Goal: Navigation & Orientation: Find specific page/section

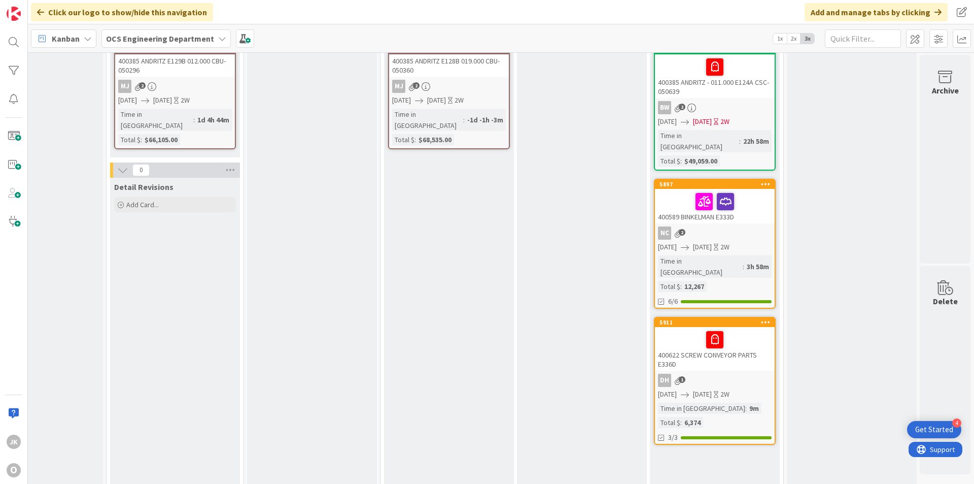
scroll to position [0, 880]
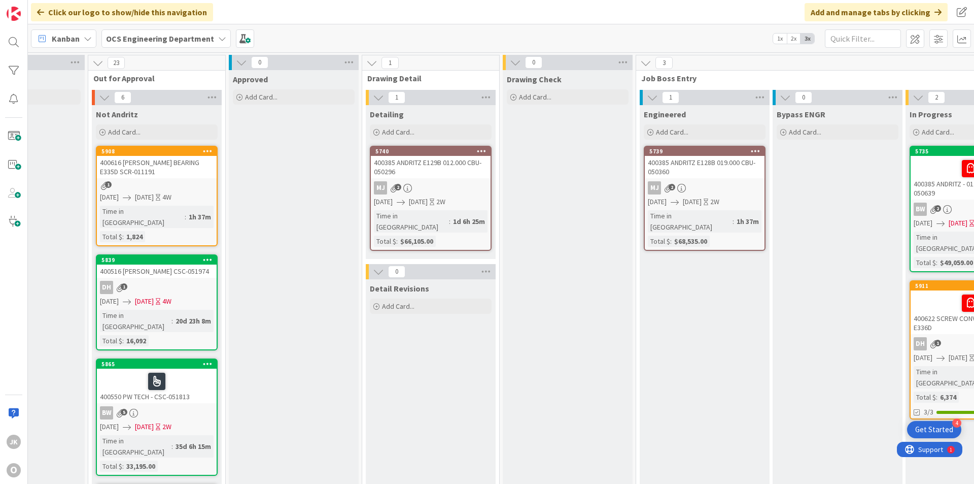
scroll to position [0, 880]
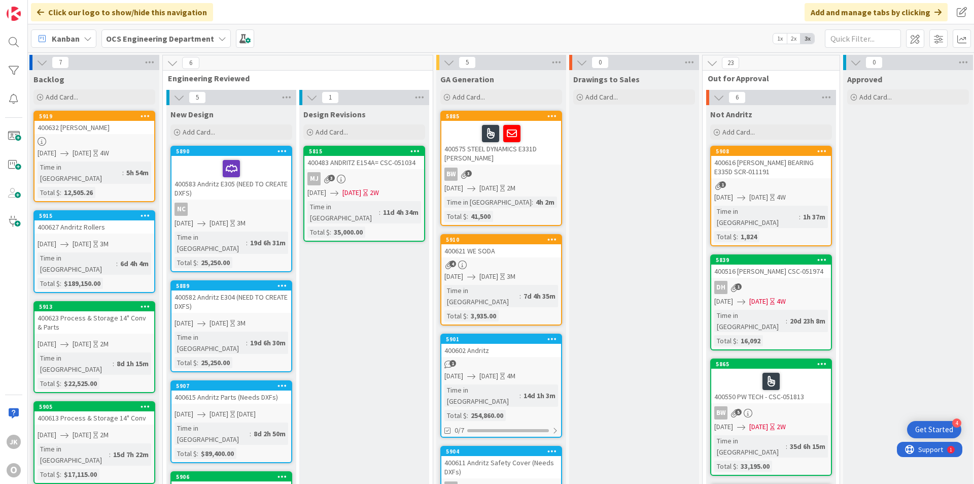
scroll to position [0, 0]
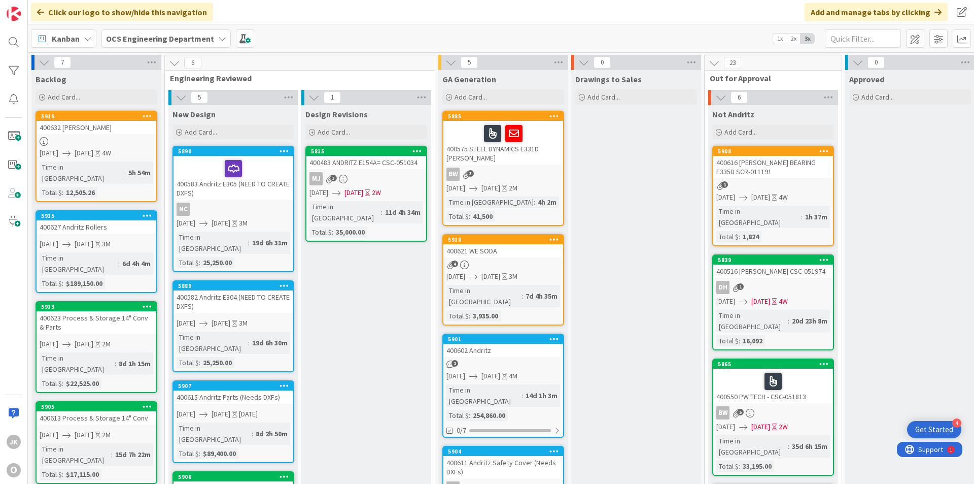
click at [500, 345] on div "400602 Andritz" at bounding box center [503, 350] width 120 height 13
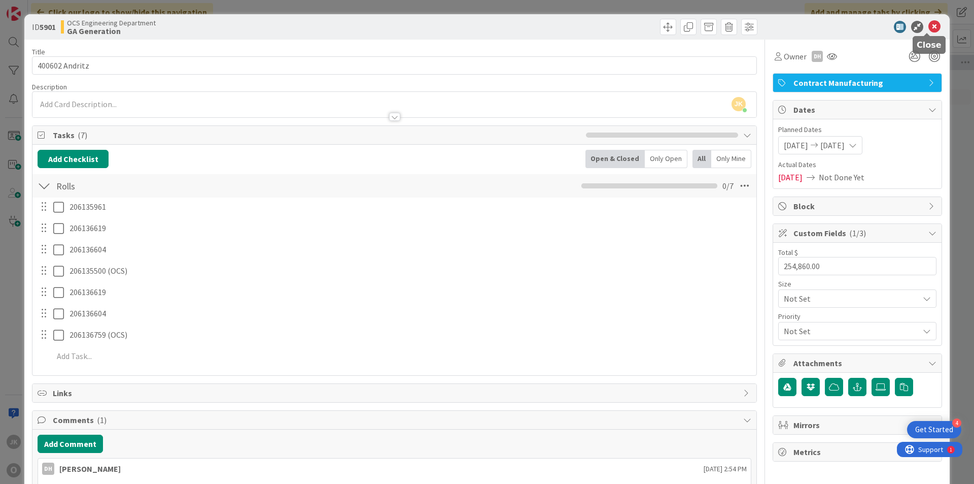
click at [929, 22] on icon at bounding box center [935, 27] width 12 height 12
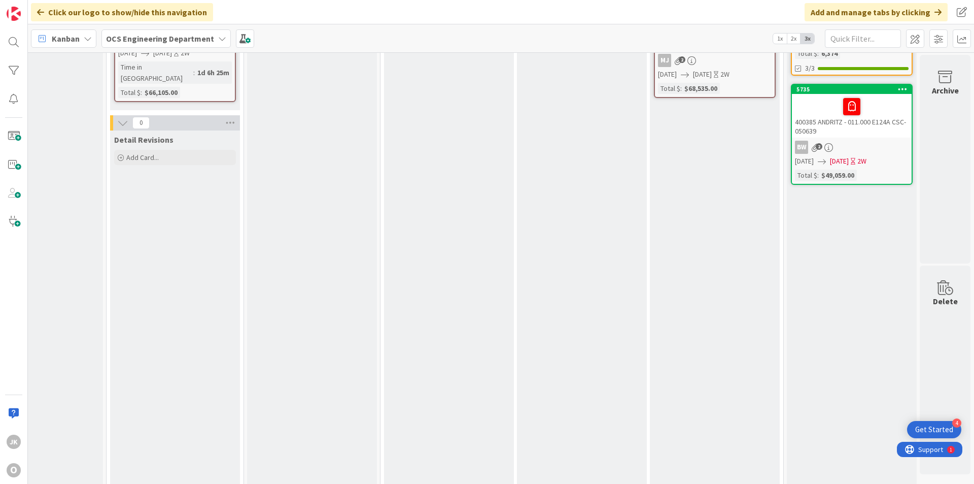
scroll to position [0, 880]
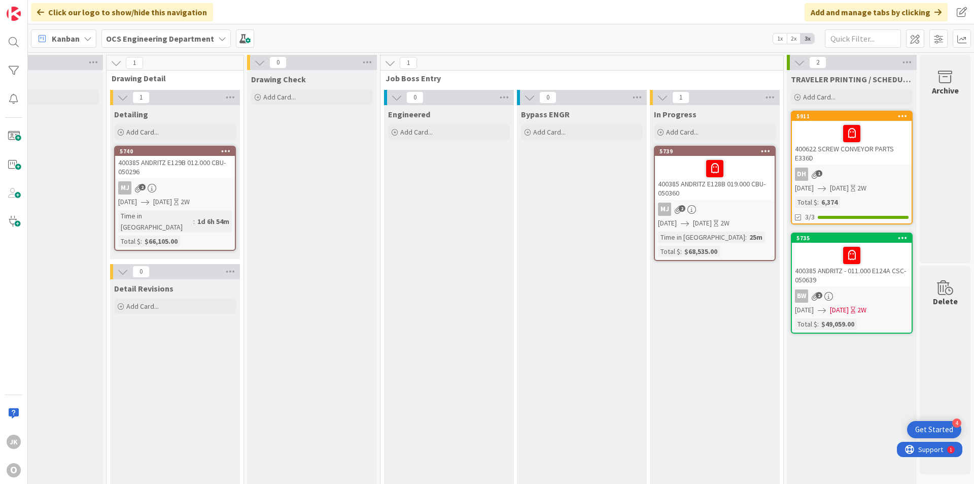
scroll to position [0, 880]
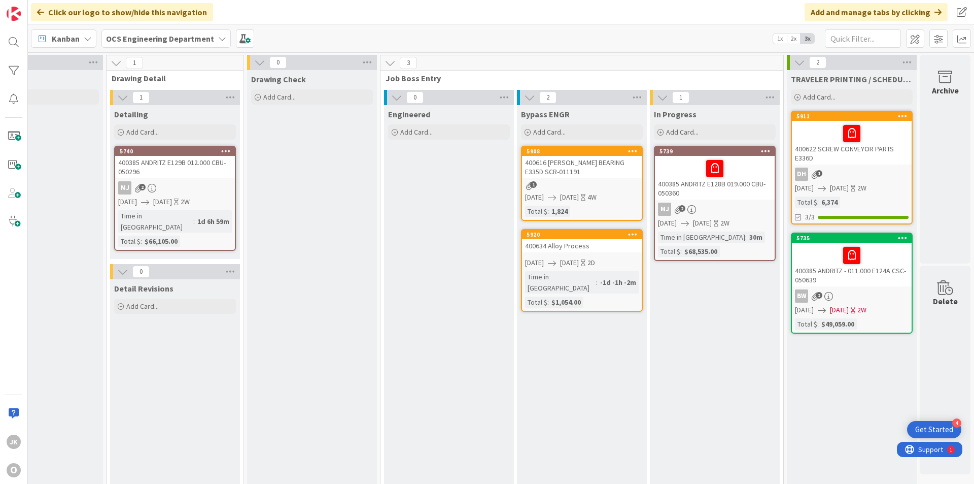
click at [577, 245] on div "400634 Alloy Process" at bounding box center [582, 245] width 120 height 13
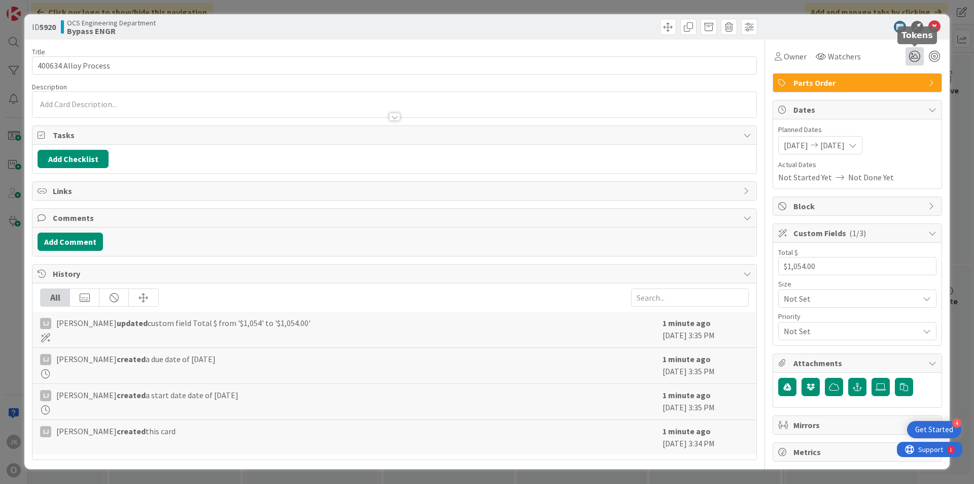
click at [917, 54] on icon at bounding box center [915, 56] width 18 height 18
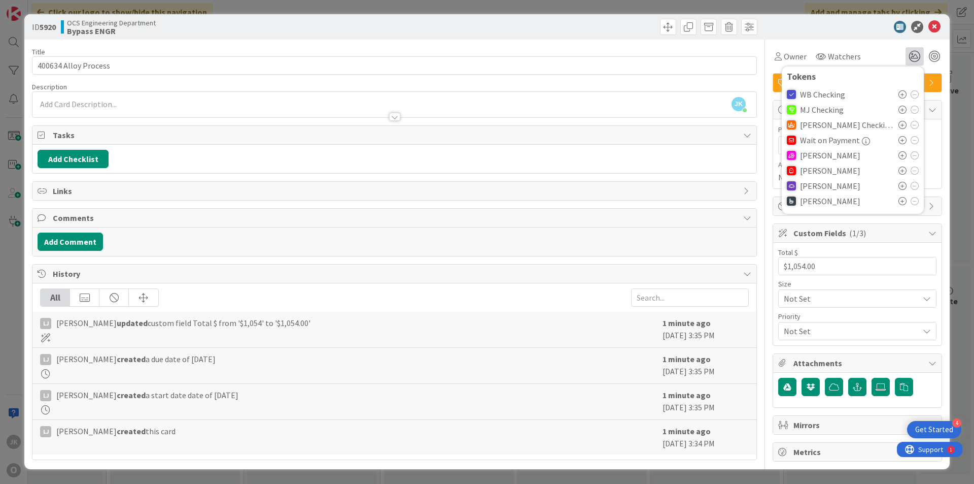
click at [901, 157] on icon at bounding box center [903, 155] width 8 height 8
click at [937, 24] on icon at bounding box center [935, 27] width 12 height 12
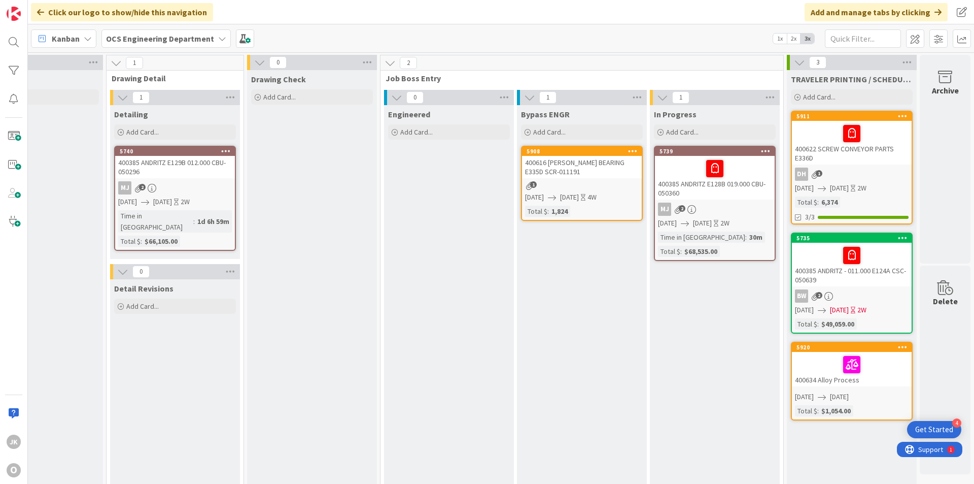
click at [581, 183] on div "1" at bounding box center [582, 185] width 120 height 9
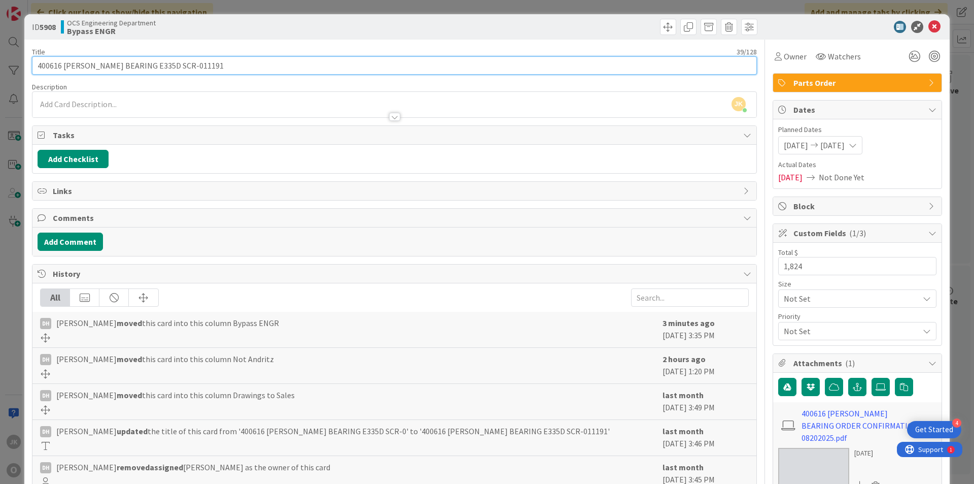
drag, startPoint x: 193, startPoint y: 63, endPoint x: 151, endPoint y: 66, distance: 42.2
click at [151, 66] on input "400616 [PERSON_NAME] BEARING E335D SCR-011191" at bounding box center [394, 65] width 725 height 18
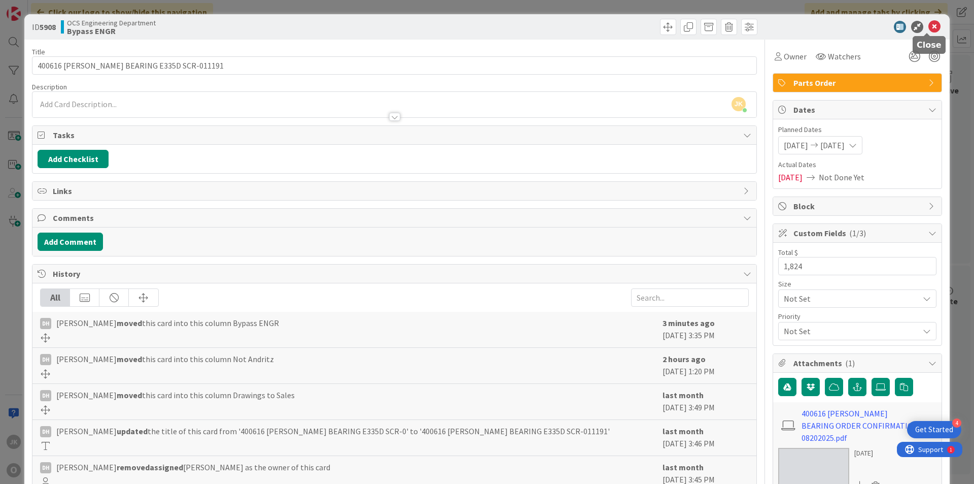
click at [929, 30] on icon at bounding box center [935, 27] width 12 height 12
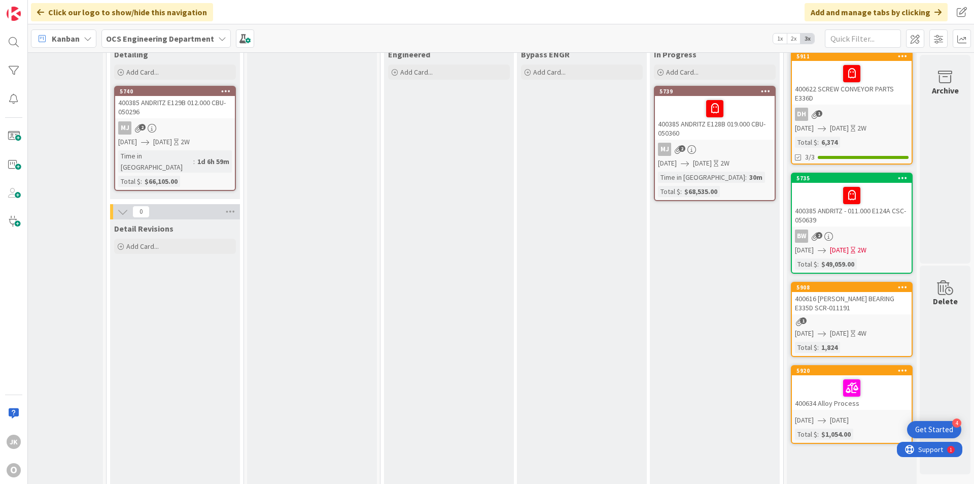
click at [845, 302] on div "400616 [PERSON_NAME] BEARING E335D SCR-011191" at bounding box center [852, 303] width 120 height 22
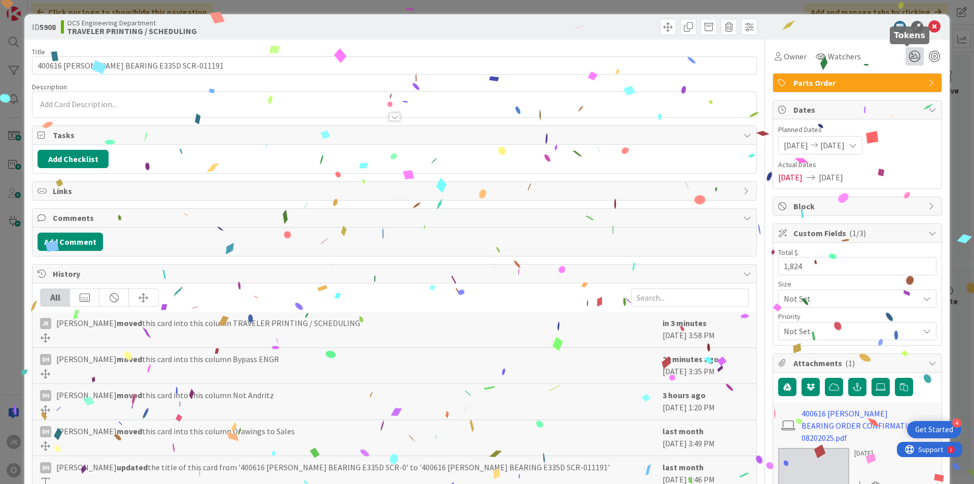
click at [907, 50] on icon at bounding box center [915, 56] width 18 height 18
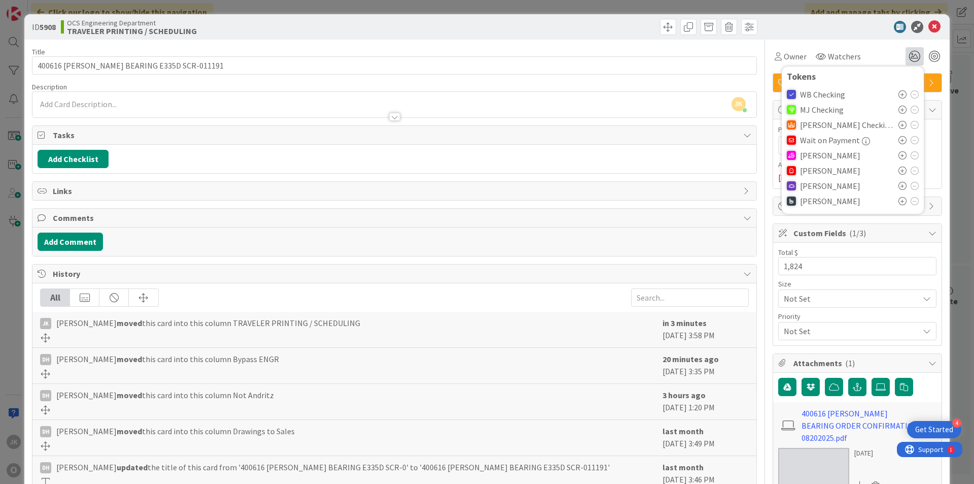
click at [899, 154] on icon at bounding box center [903, 155] width 8 height 8
click at [929, 27] on icon at bounding box center [935, 27] width 12 height 12
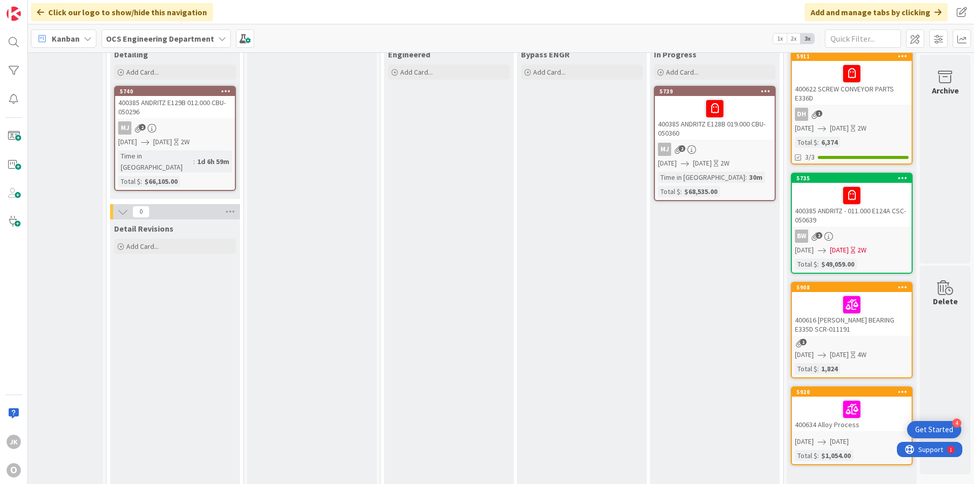
click at [7, 38] on div at bounding box center [14, 42] width 20 height 20
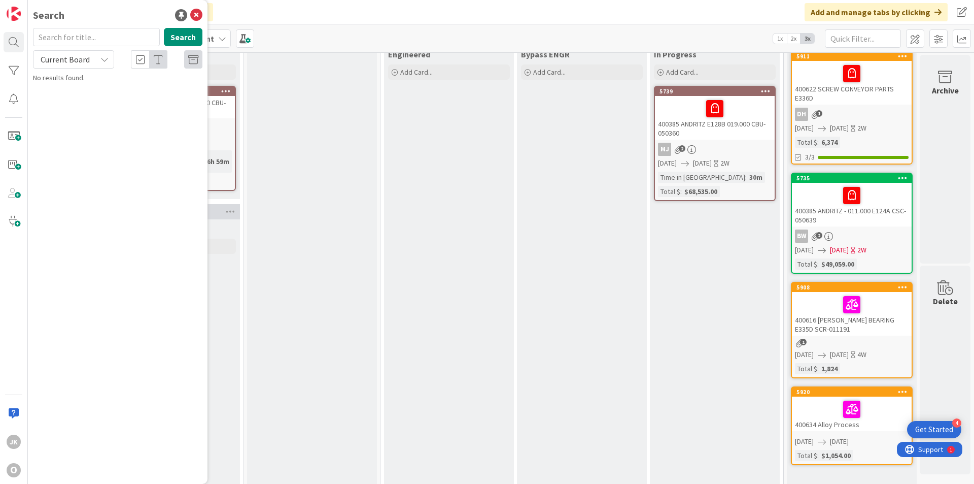
click at [102, 38] on input "text" at bounding box center [96, 37] width 127 height 18
type input "400602"
